Goal: Find specific page/section: Find specific page/section

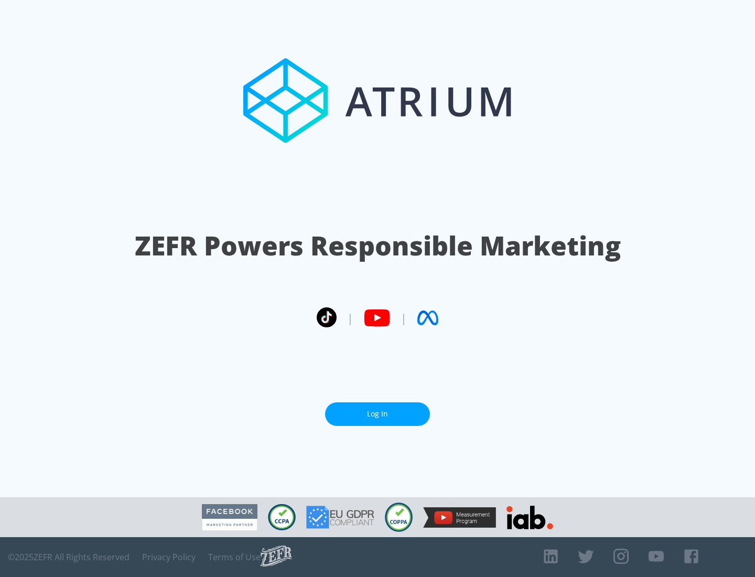
click at [377, 414] on link "Log In" at bounding box center [377, 414] width 105 height 24
